Goal: Information Seeking & Learning: Learn about a topic

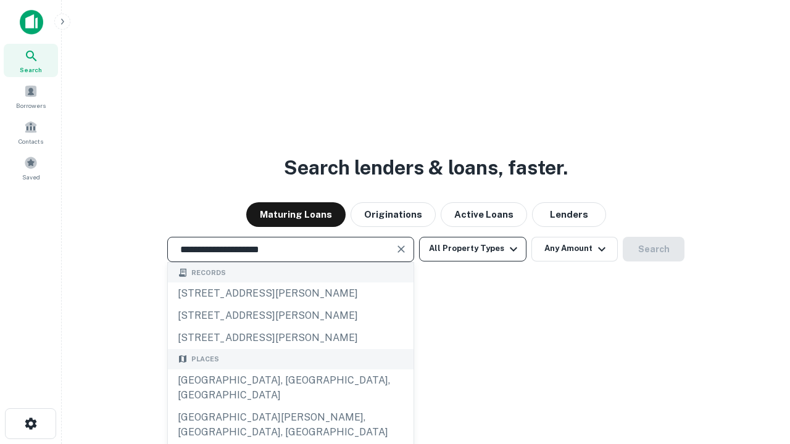
click at [290, 407] on div "[GEOGRAPHIC_DATA], [GEOGRAPHIC_DATA], [GEOGRAPHIC_DATA]" at bounding box center [291, 387] width 246 height 37
click at [473, 249] on button "All Property Types" at bounding box center [472, 249] width 107 height 25
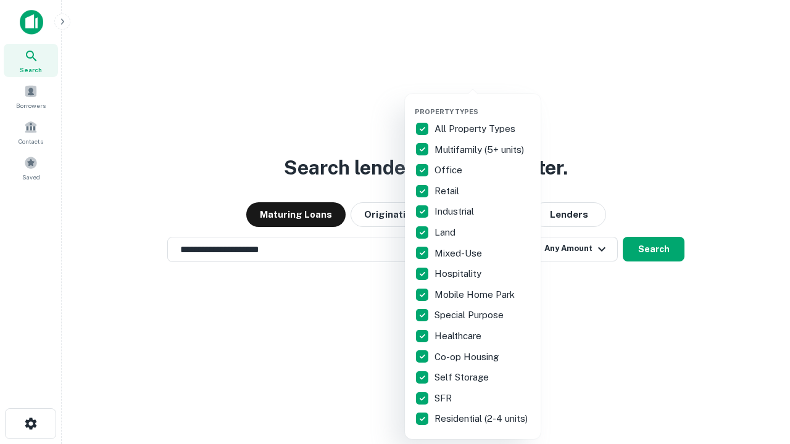
type input "**********"
click at [482, 104] on button "button" at bounding box center [483, 104] width 136 height 1
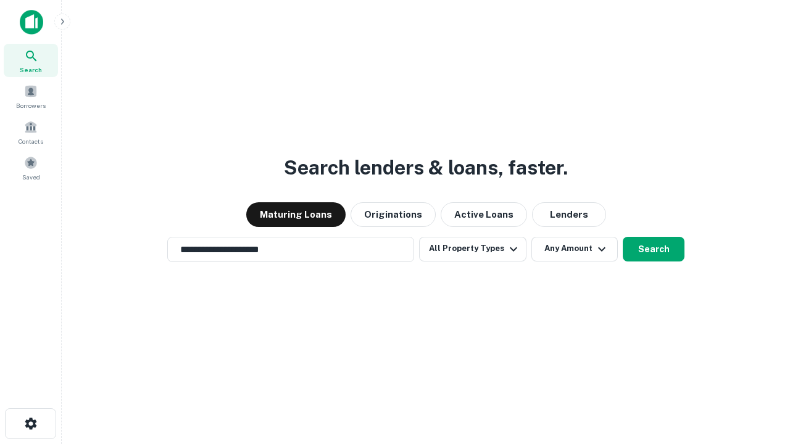
scroll to position [7, 149]
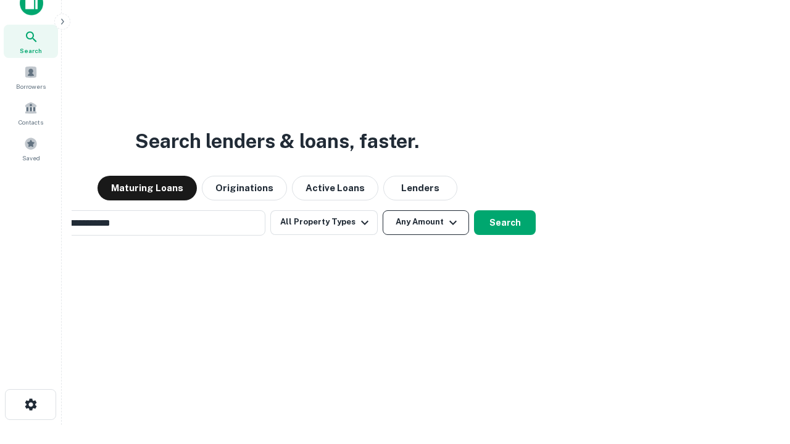
click at [382, 210] on button "Any Amount" at bounding box center [425, 222] width 86 height 25
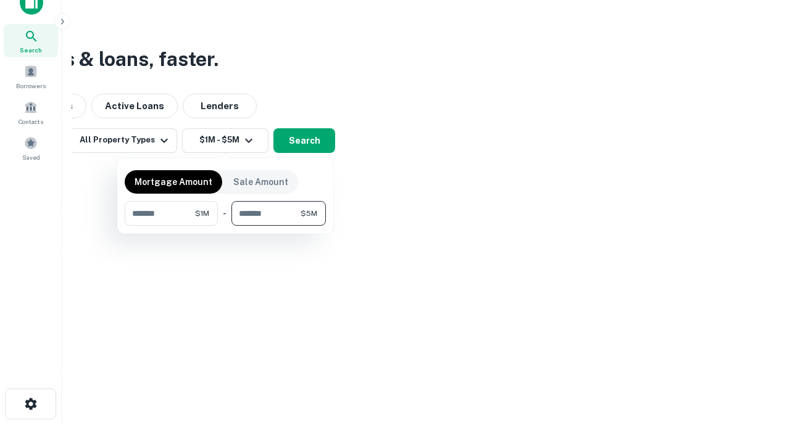
type input "*******"
click at [225, 226] on button "button" at bounding box center [225, 226] width 201 height 1
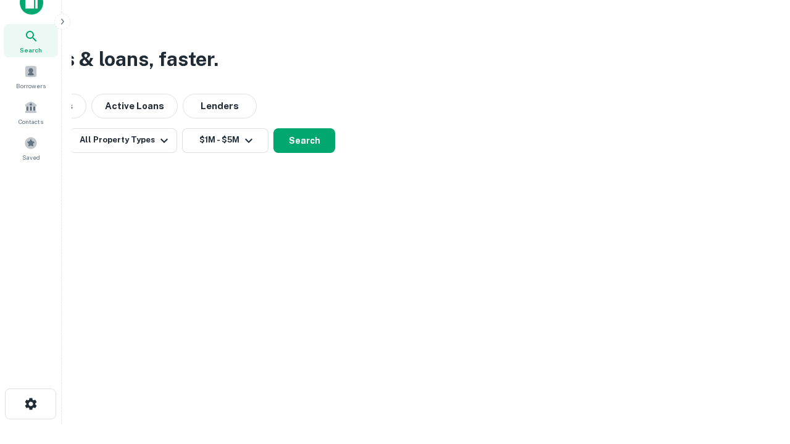
scroll to position [7, 228]
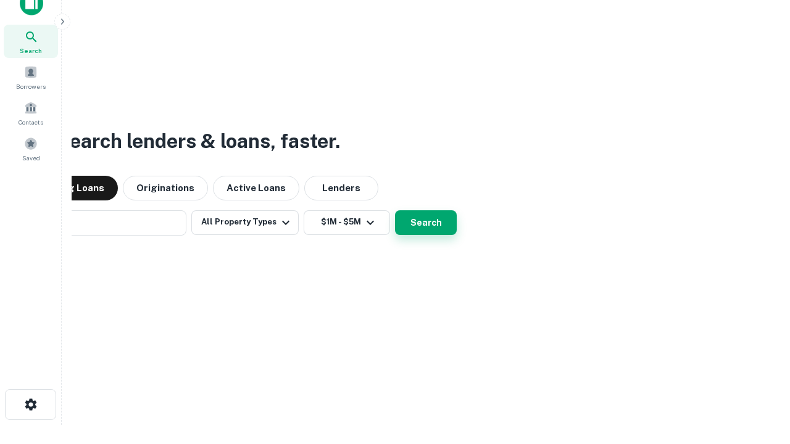
click at [395, 210] on button "Search" at bounding box center [426, 222] width 62 height 25
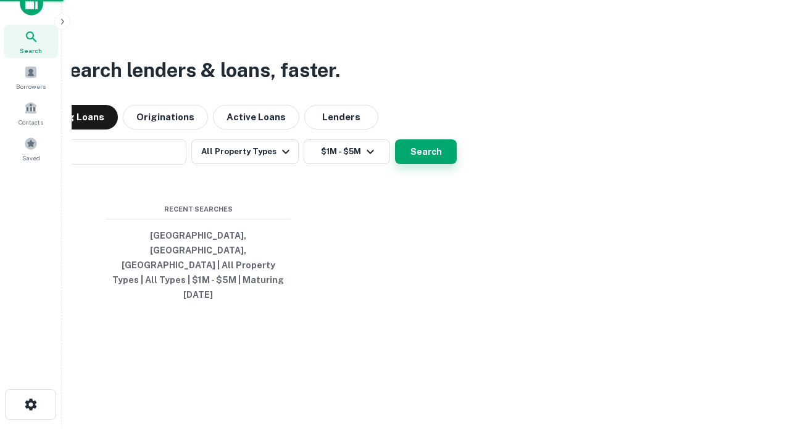
scroll to position [33, 349]
